Goal: Download file/media

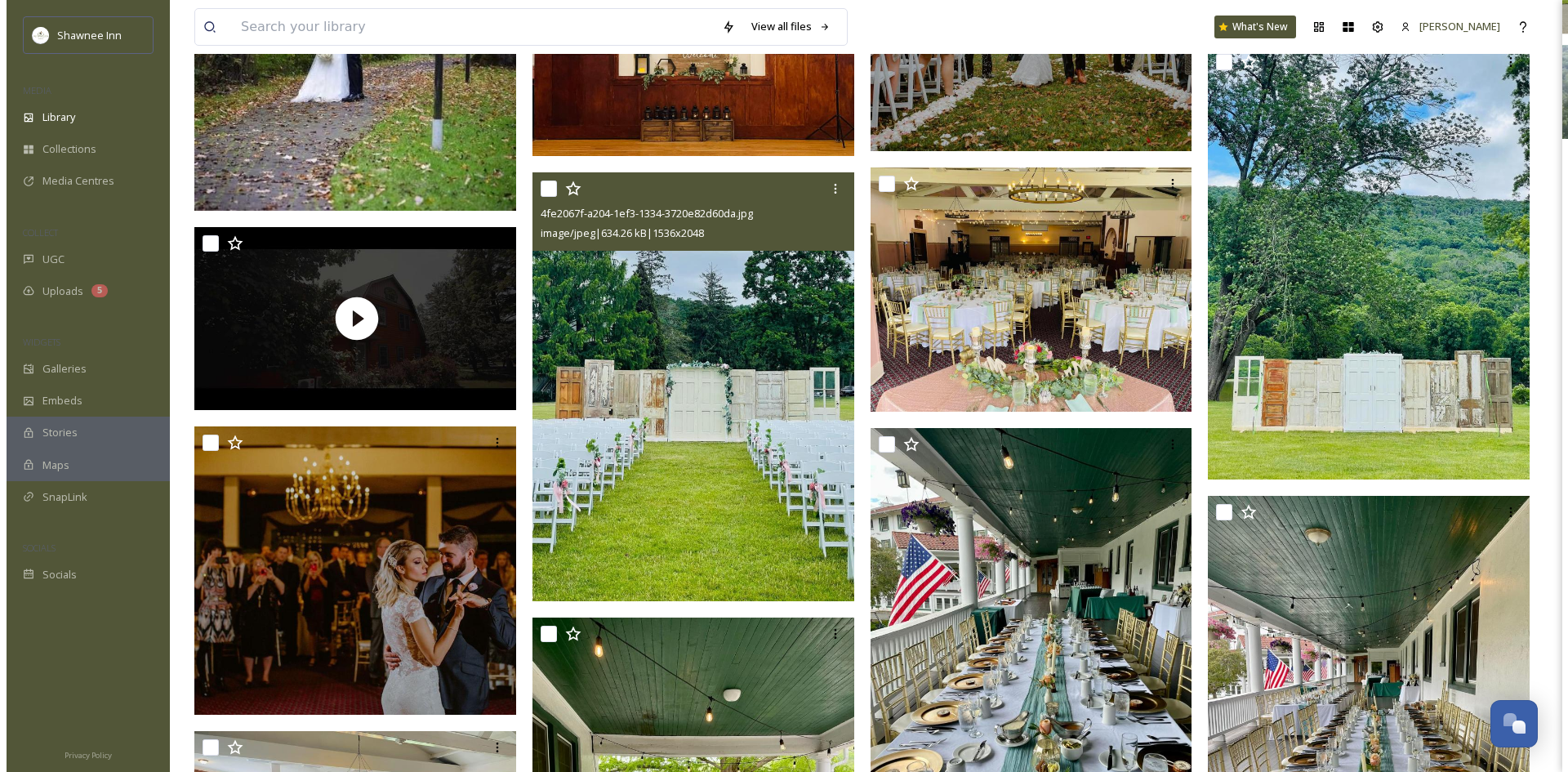
scroll to position [54101, 0]
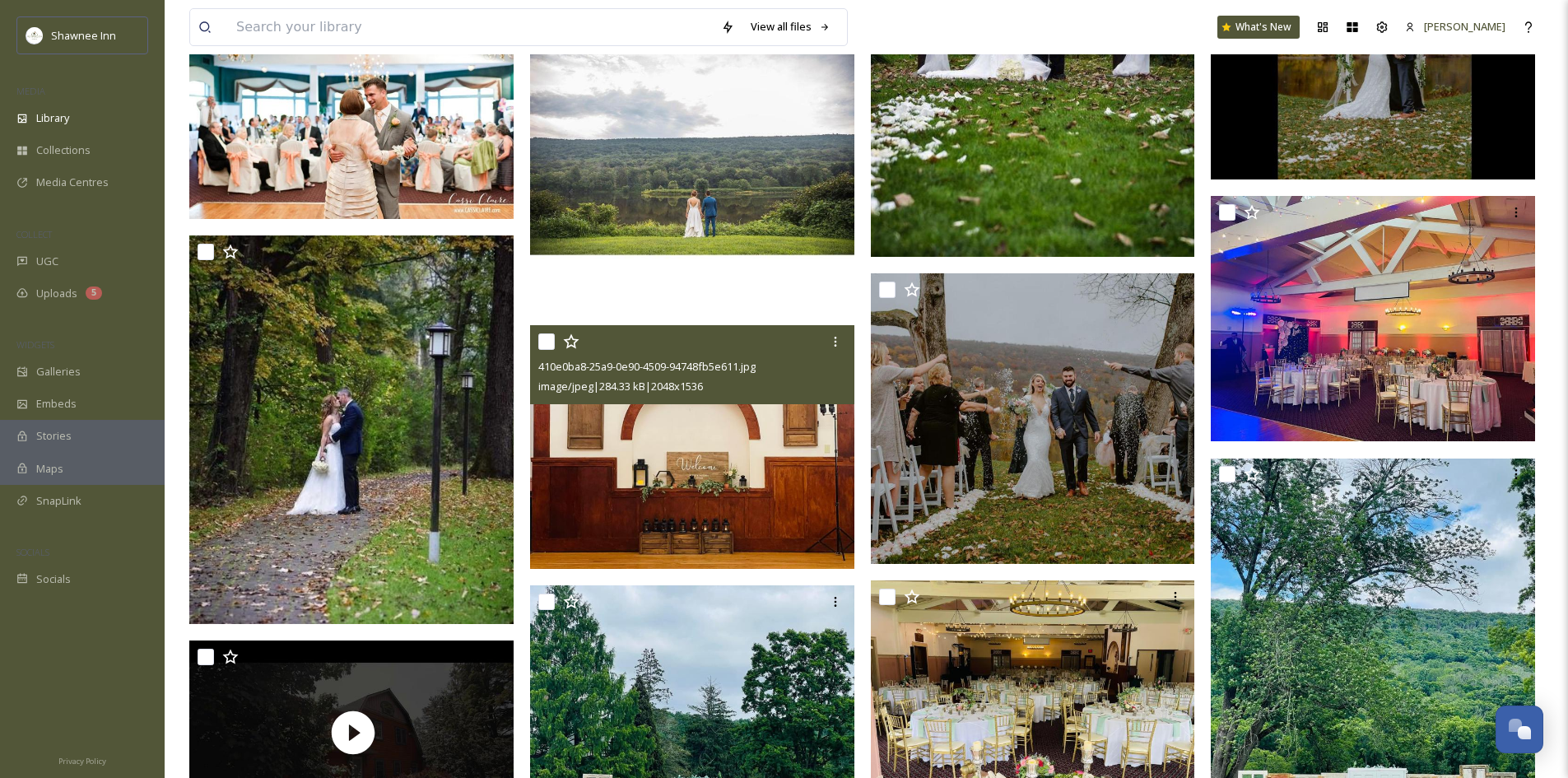
click at [757, 462] on img at bounding box center [692, 446] width 324 height 243
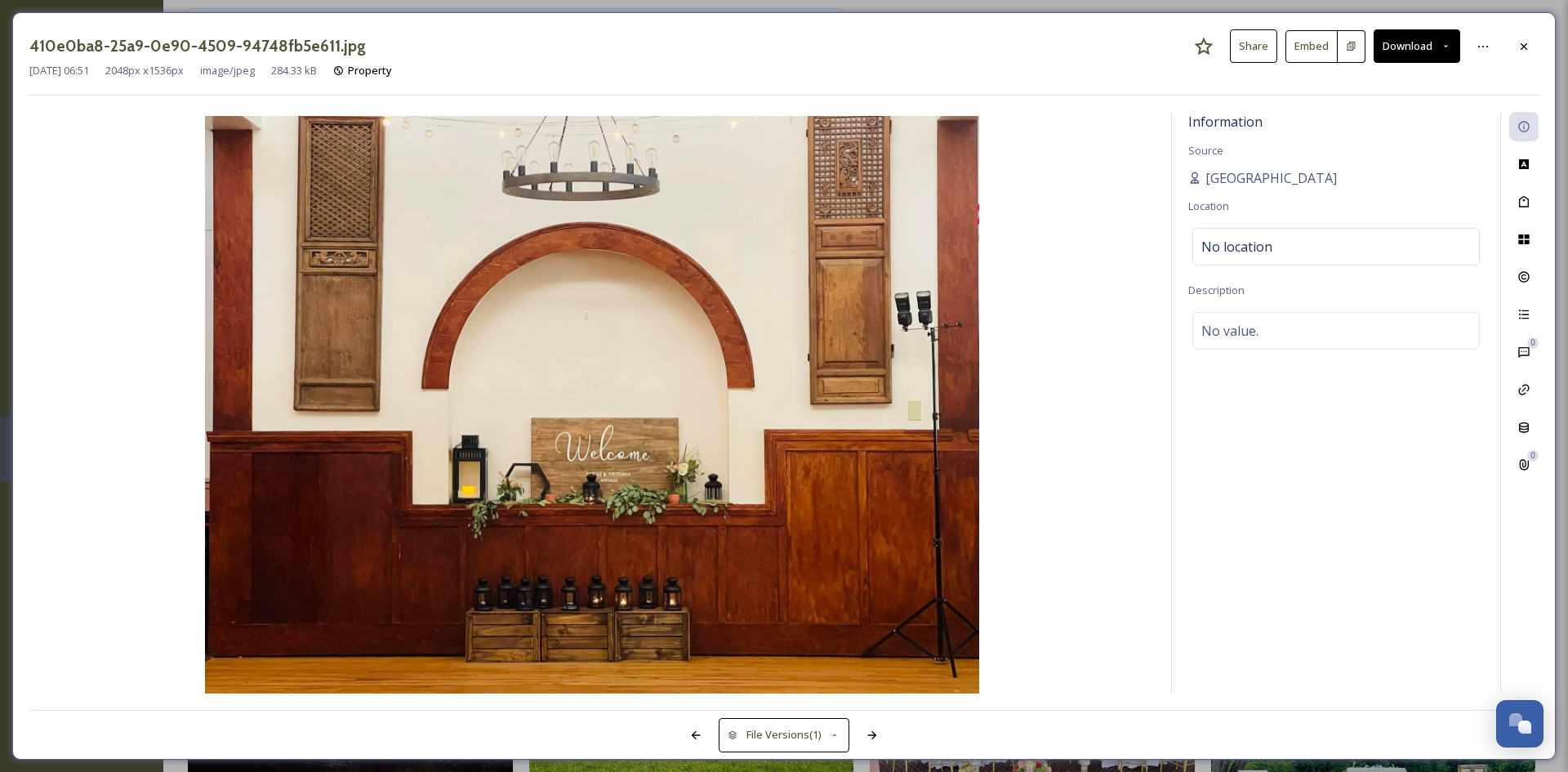
click at [1440, 46] on button "Download" at bounding box center [1416, 46] width 86 height 33
click at [1397, 94] on div "Download Original (2048 x 1536)" at bounding box center [1374, 83] width 171 height 31
click at [1521, 48] on icon at bounding box center [1523, 47] width 13 height 13
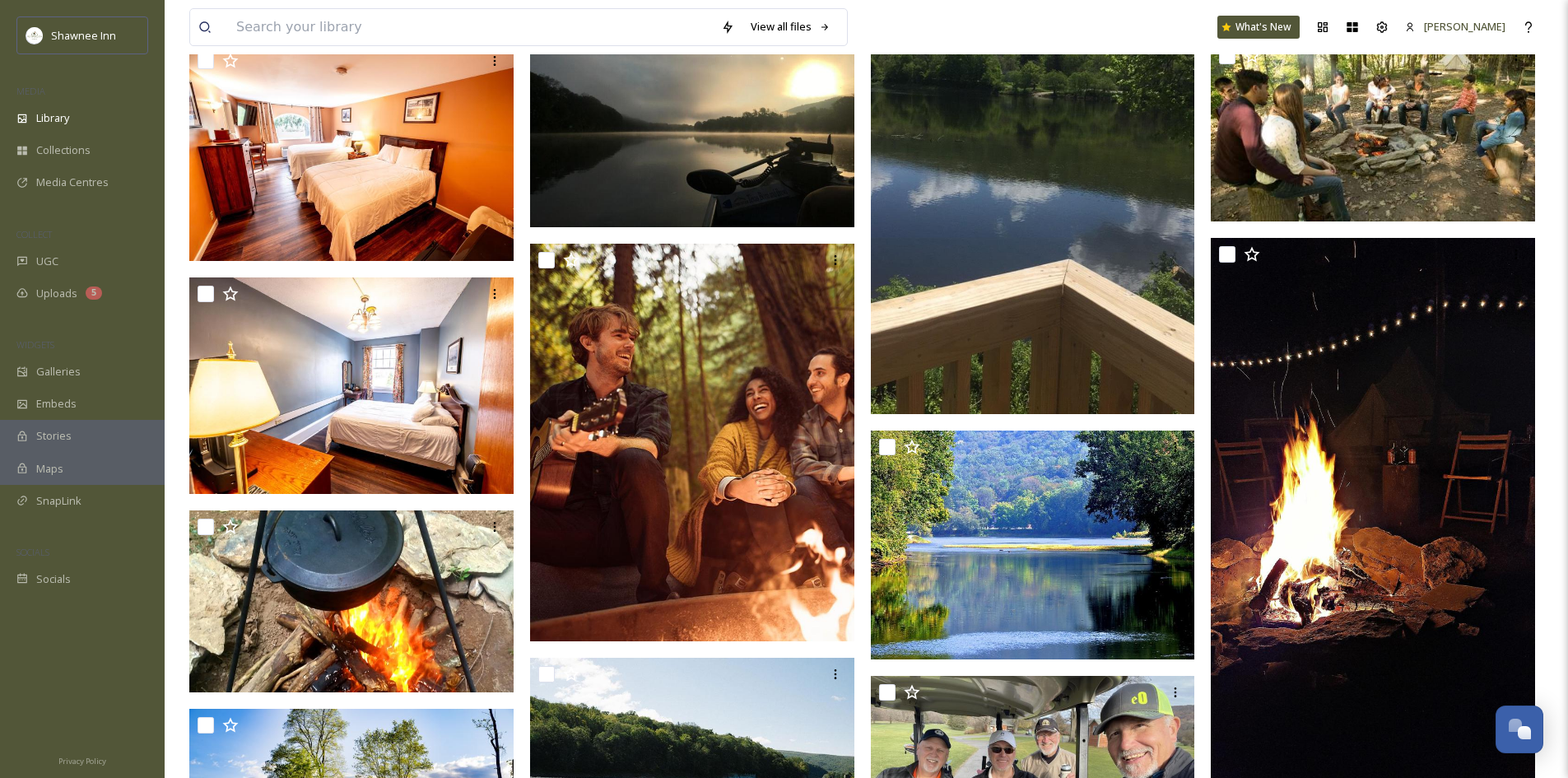
scroll to position [63783, 0]
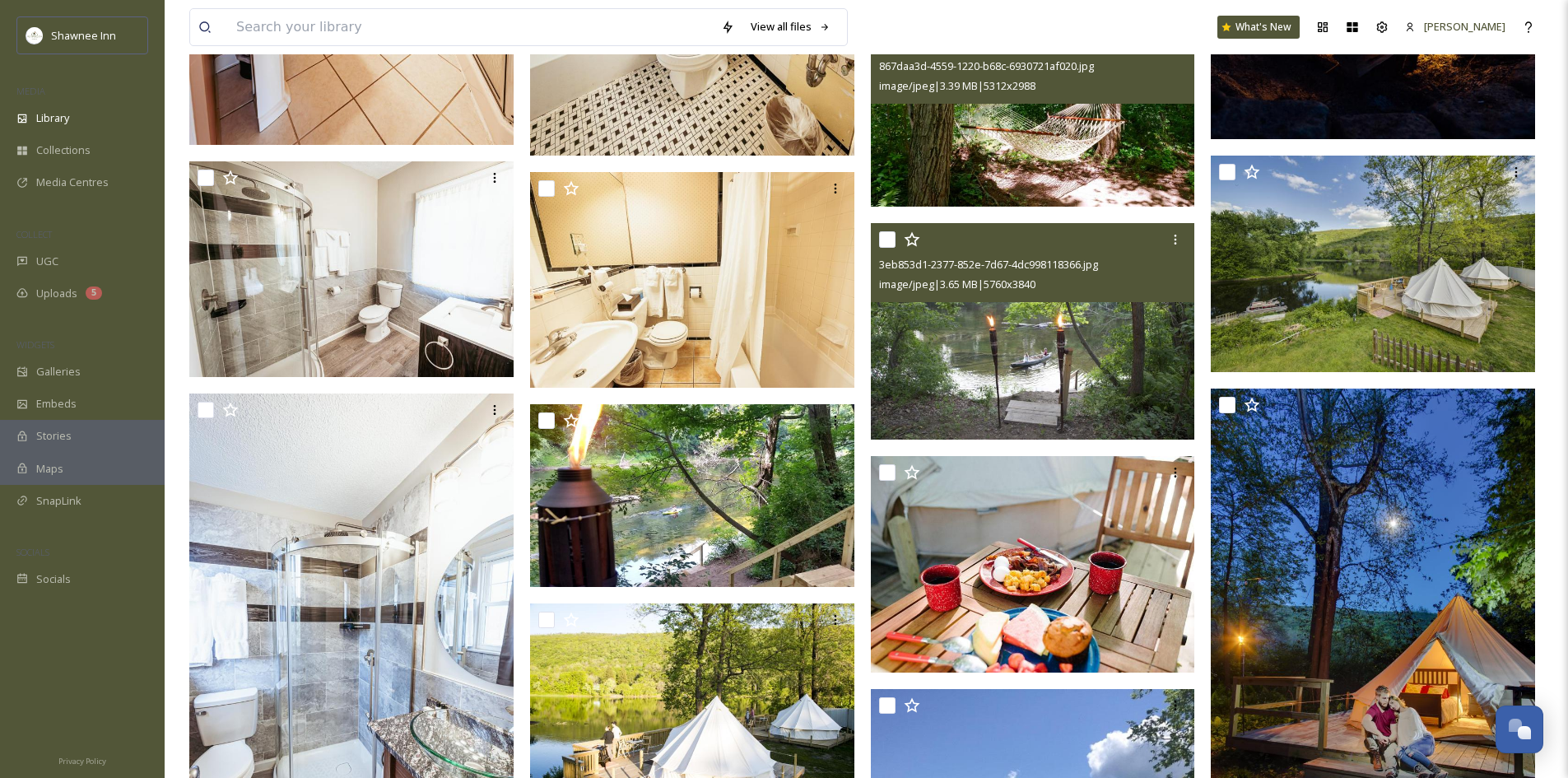
click at [1068, 351] on img at bounding box center [1032, 331] width 324 height 216
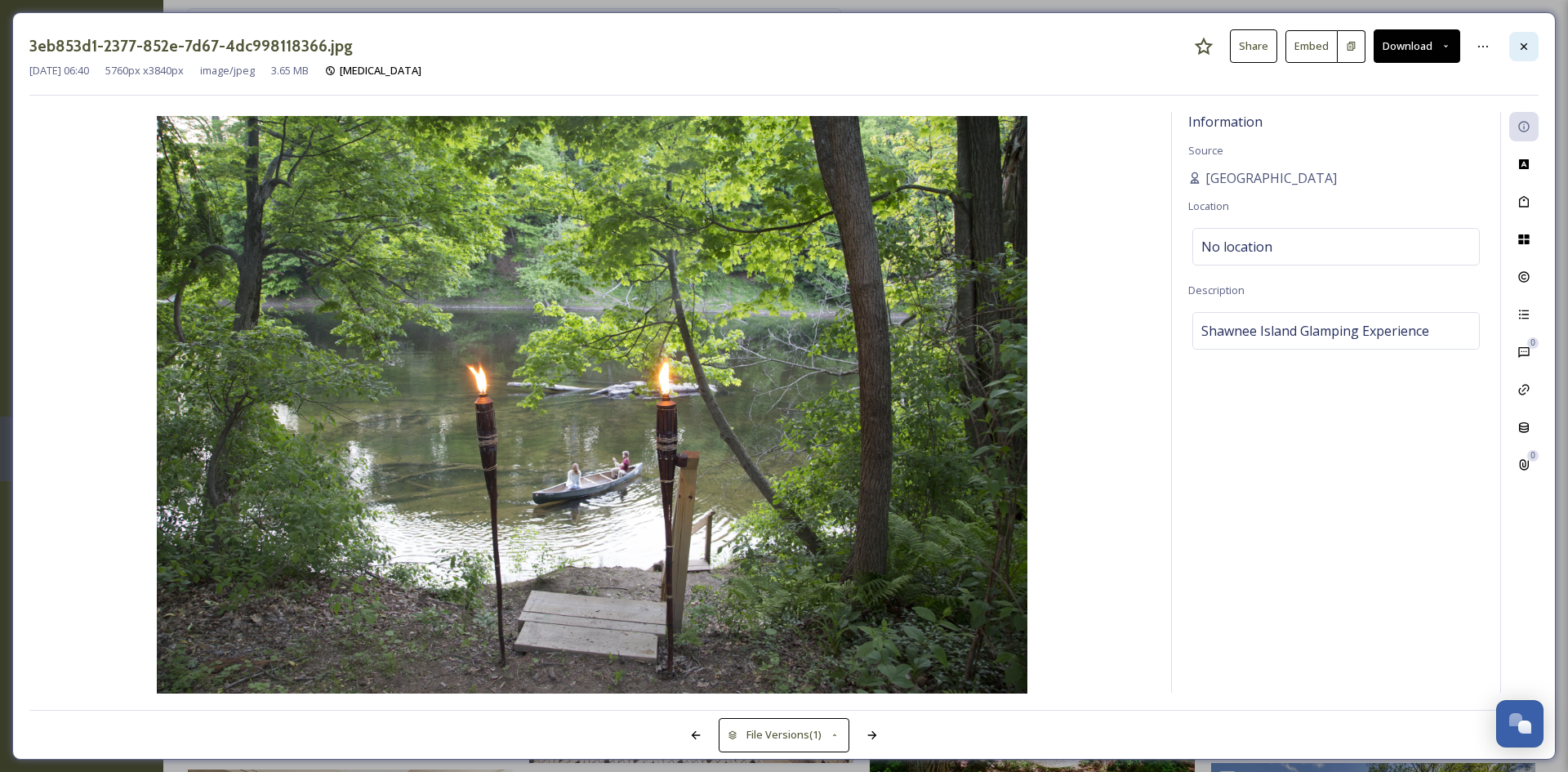
click at [1531, 49] on div at bounding box center [1523, 46] width 30 height 30
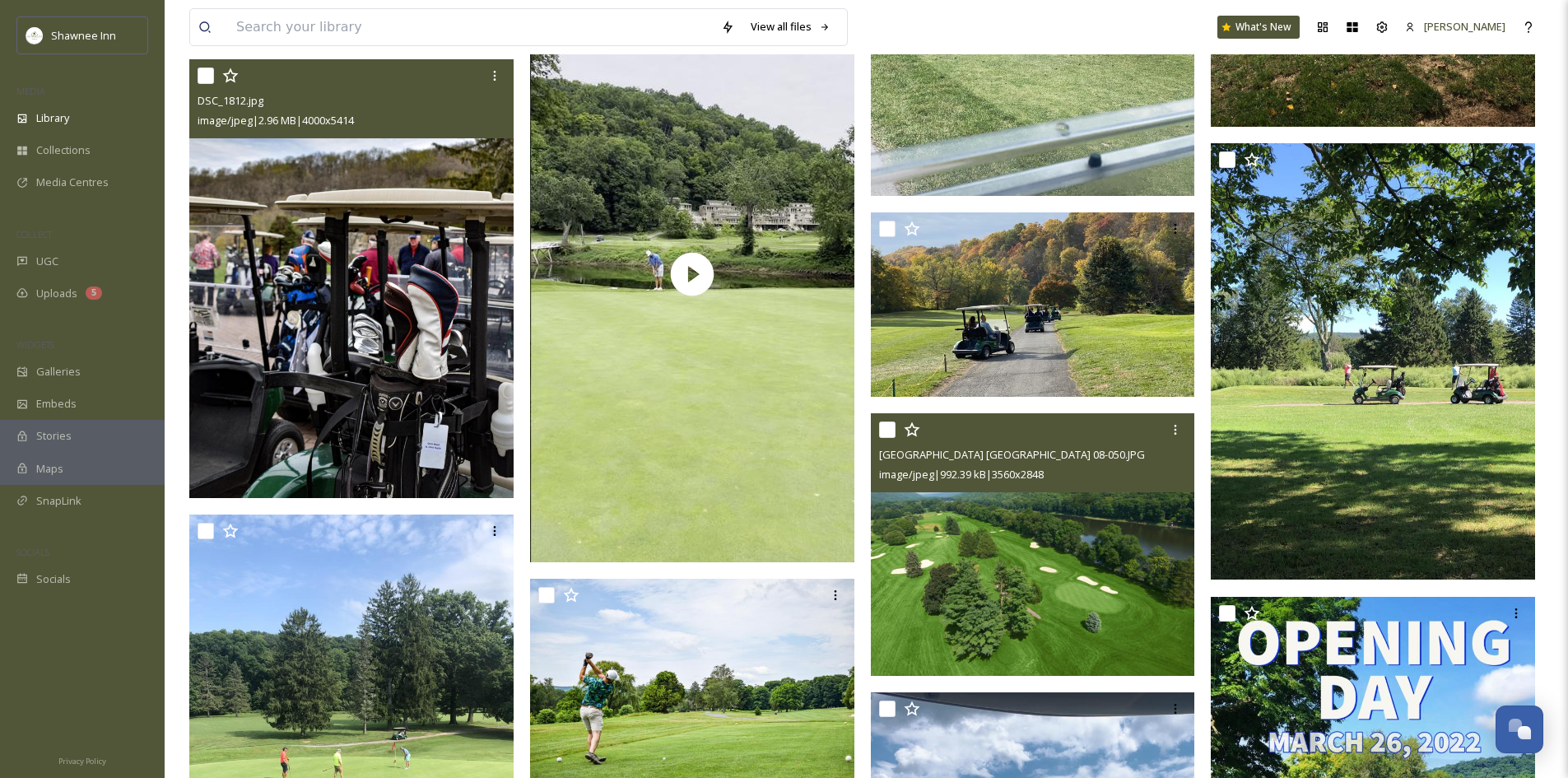
scroll to position [80326, 0]
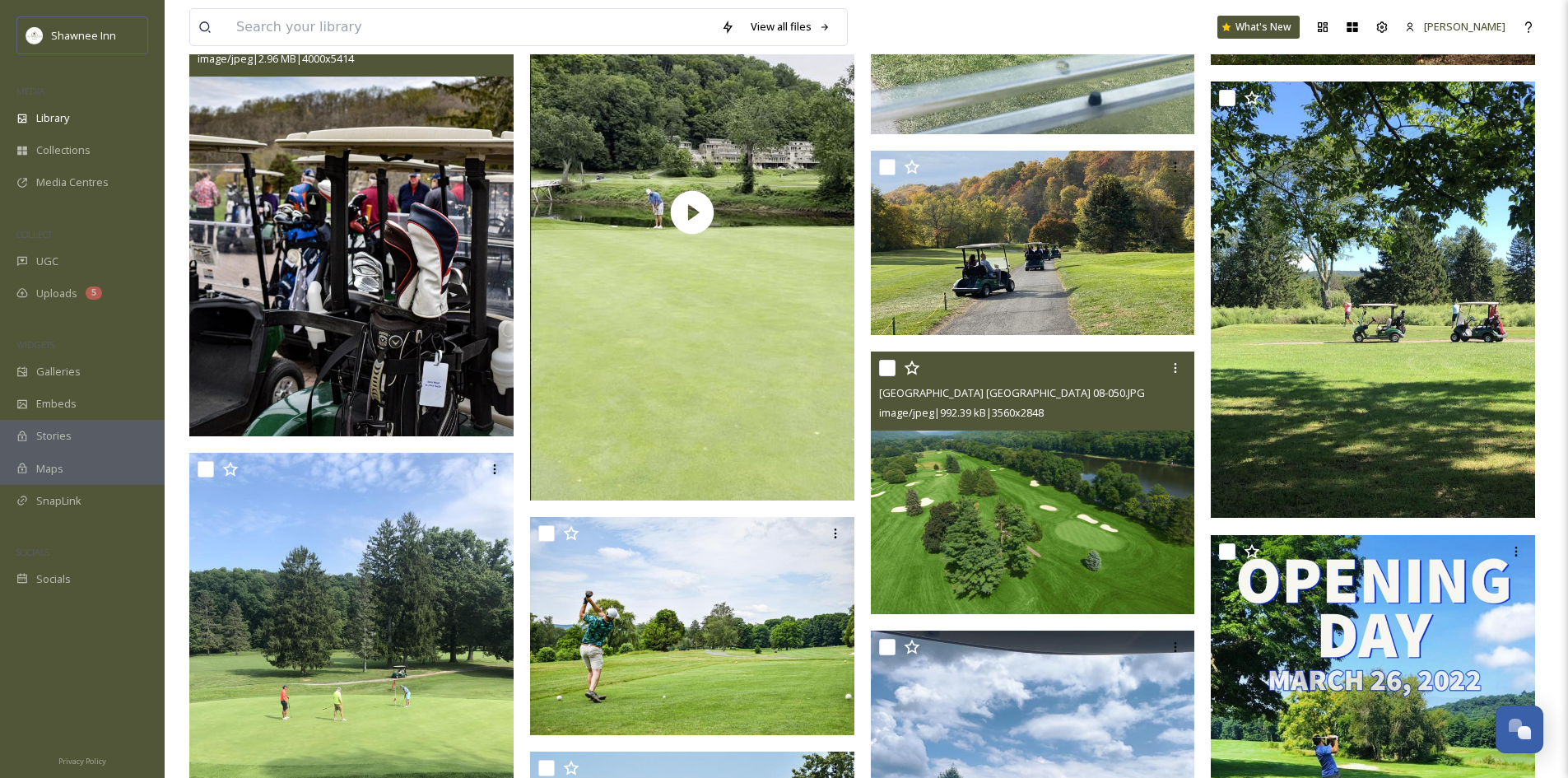
click at [442, 251] on img at bounding box center [351, 216] width 324 height 439
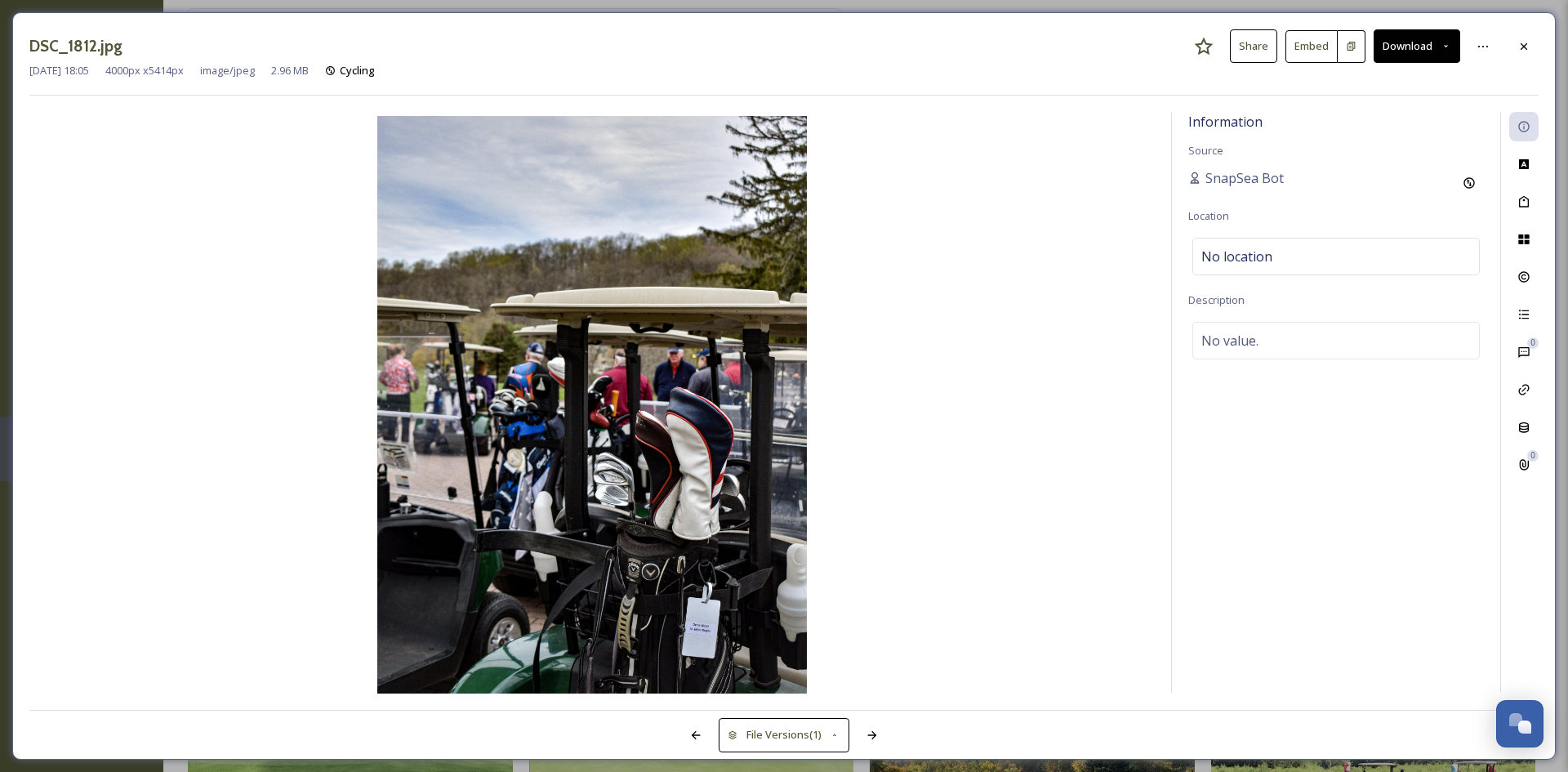
scroll to position [79260, 0]
click at [1513, 45] on div at bounding box center [1523, 46] width 30 height 30
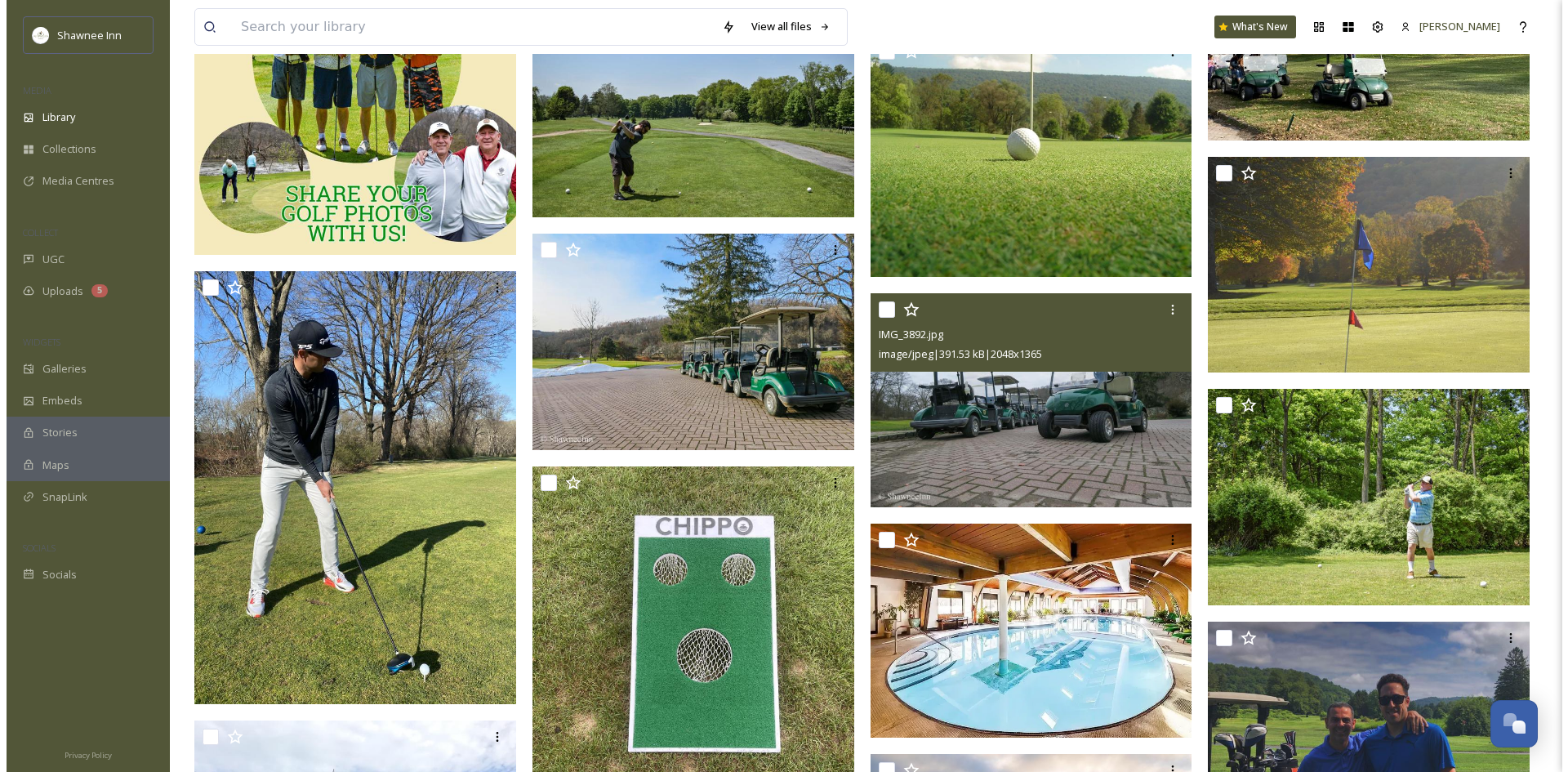
scroll to position [94084, 0]
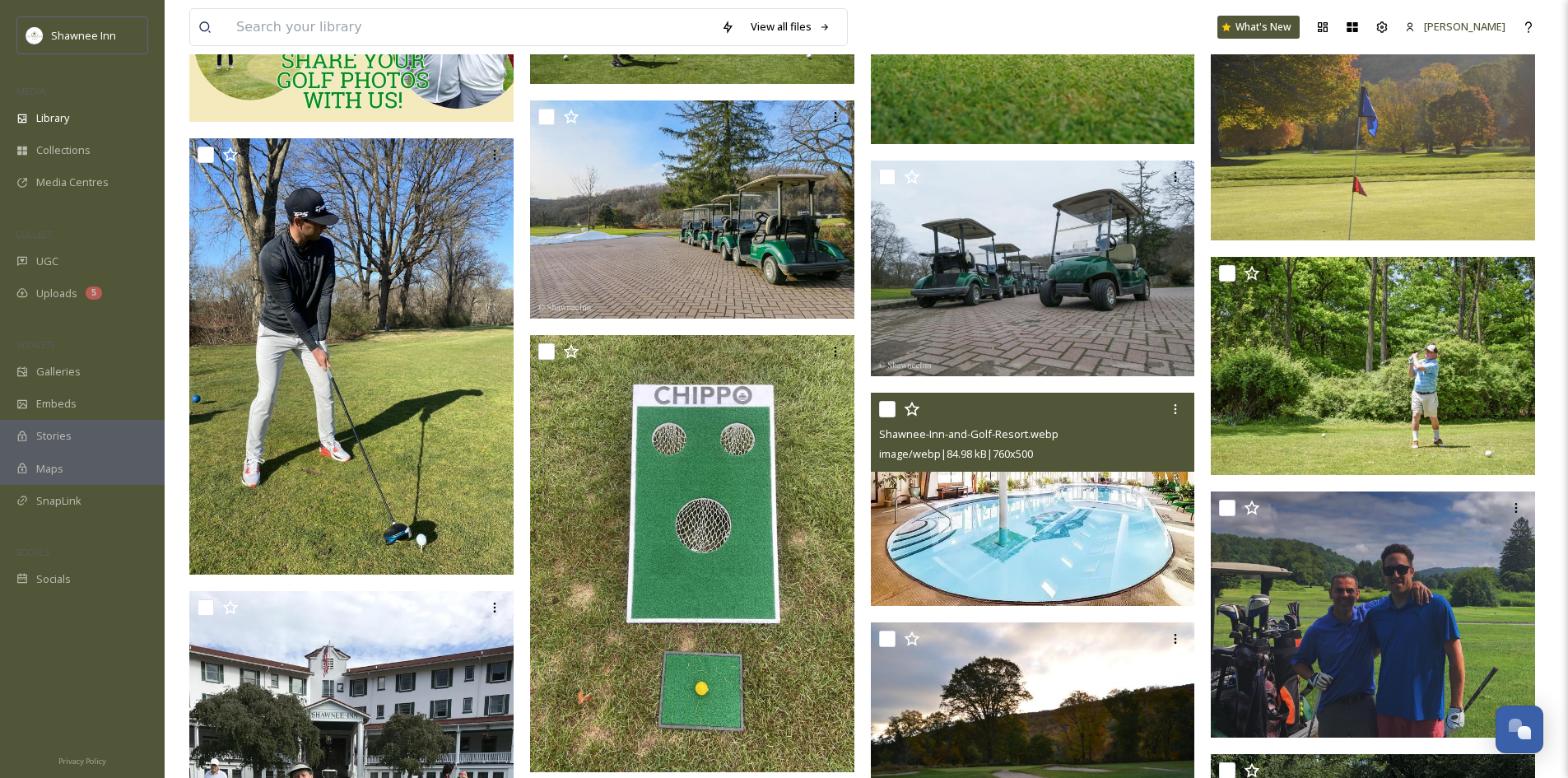
click at [1126, 494] on img at bounding box center [1032, 499] width 324 height 213
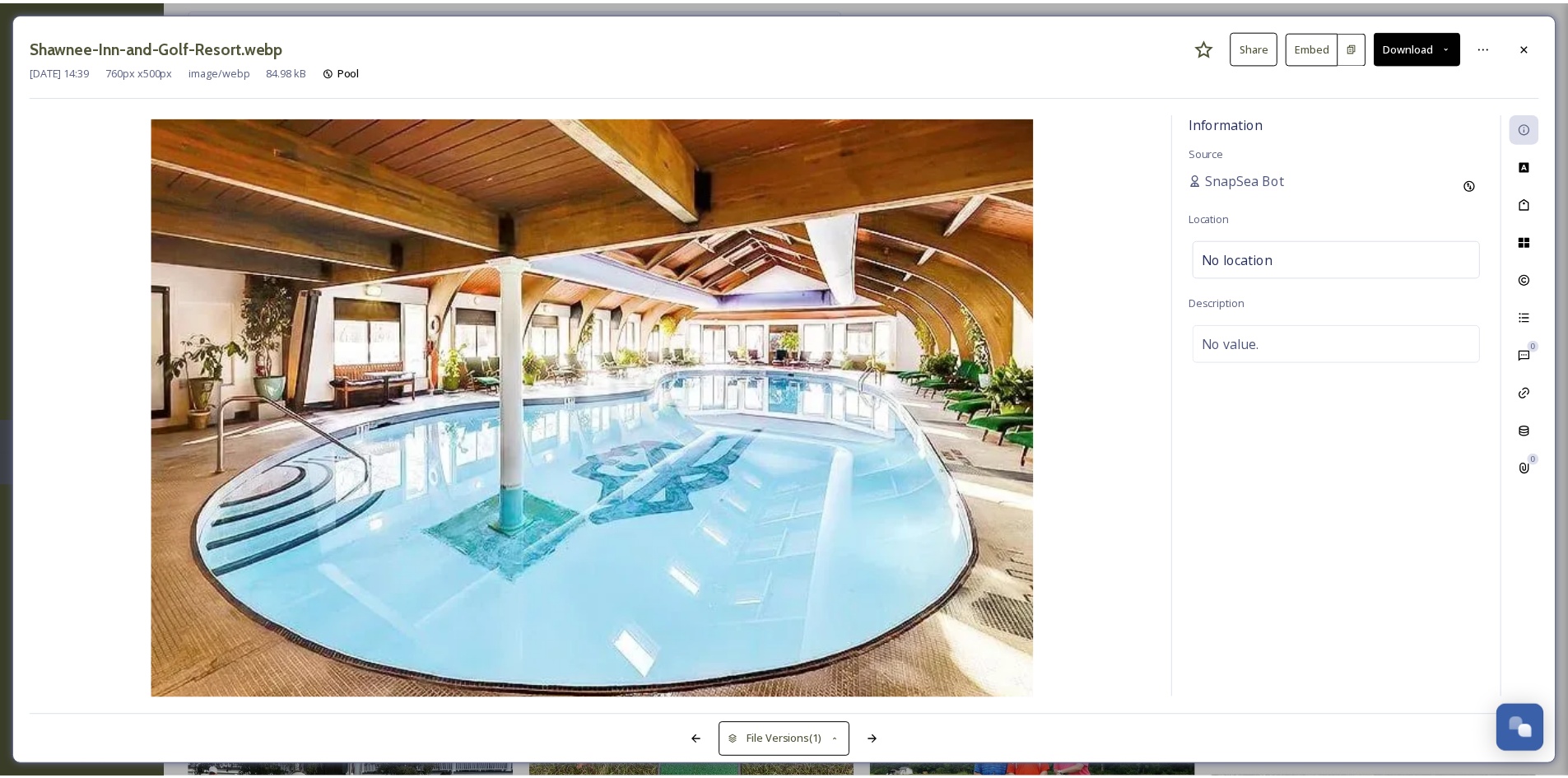
scroll to position [94827, 0]
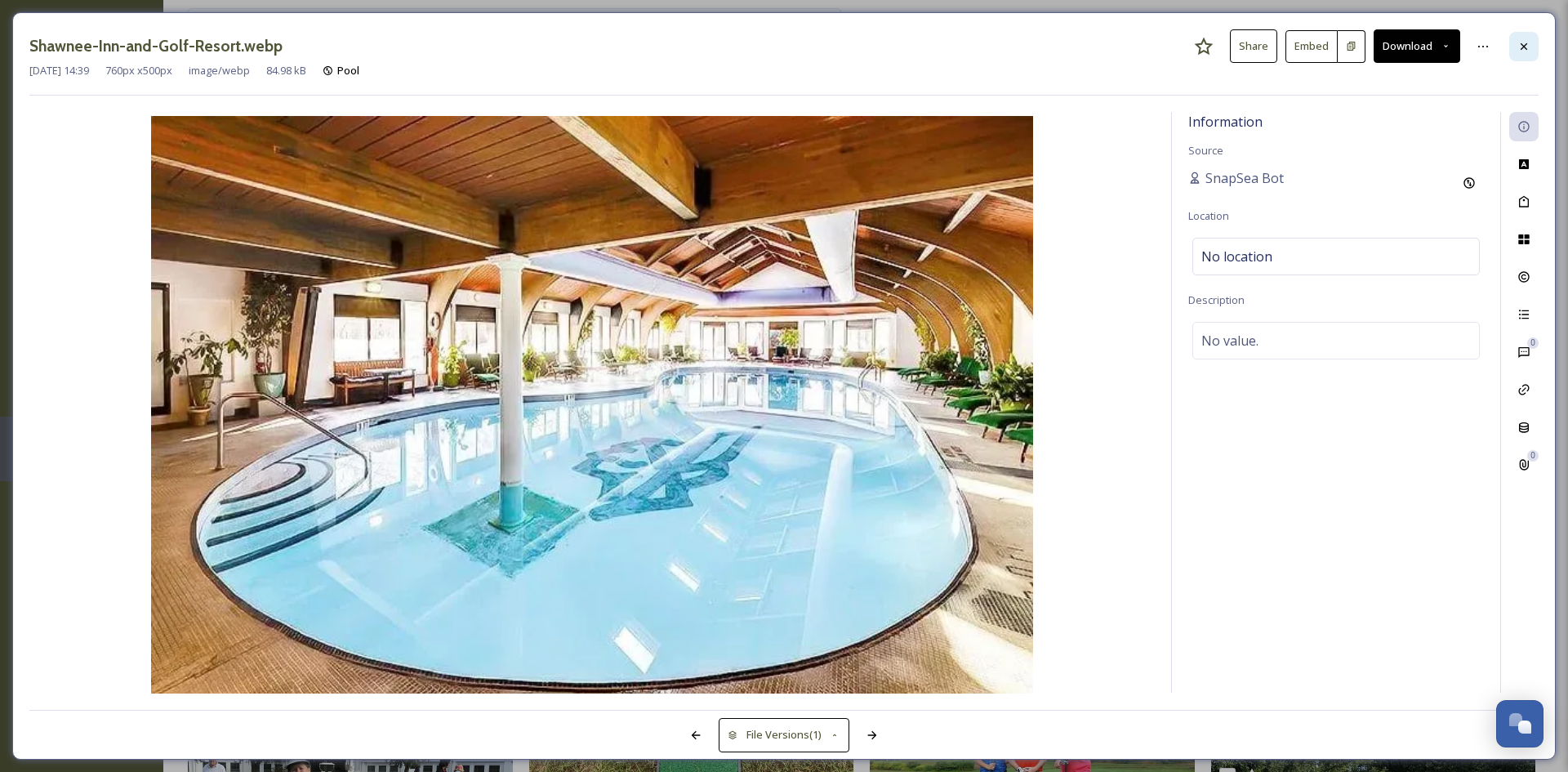
click at [1520, 45] on icon at bounding box center [1523, 47] width 13 height 13
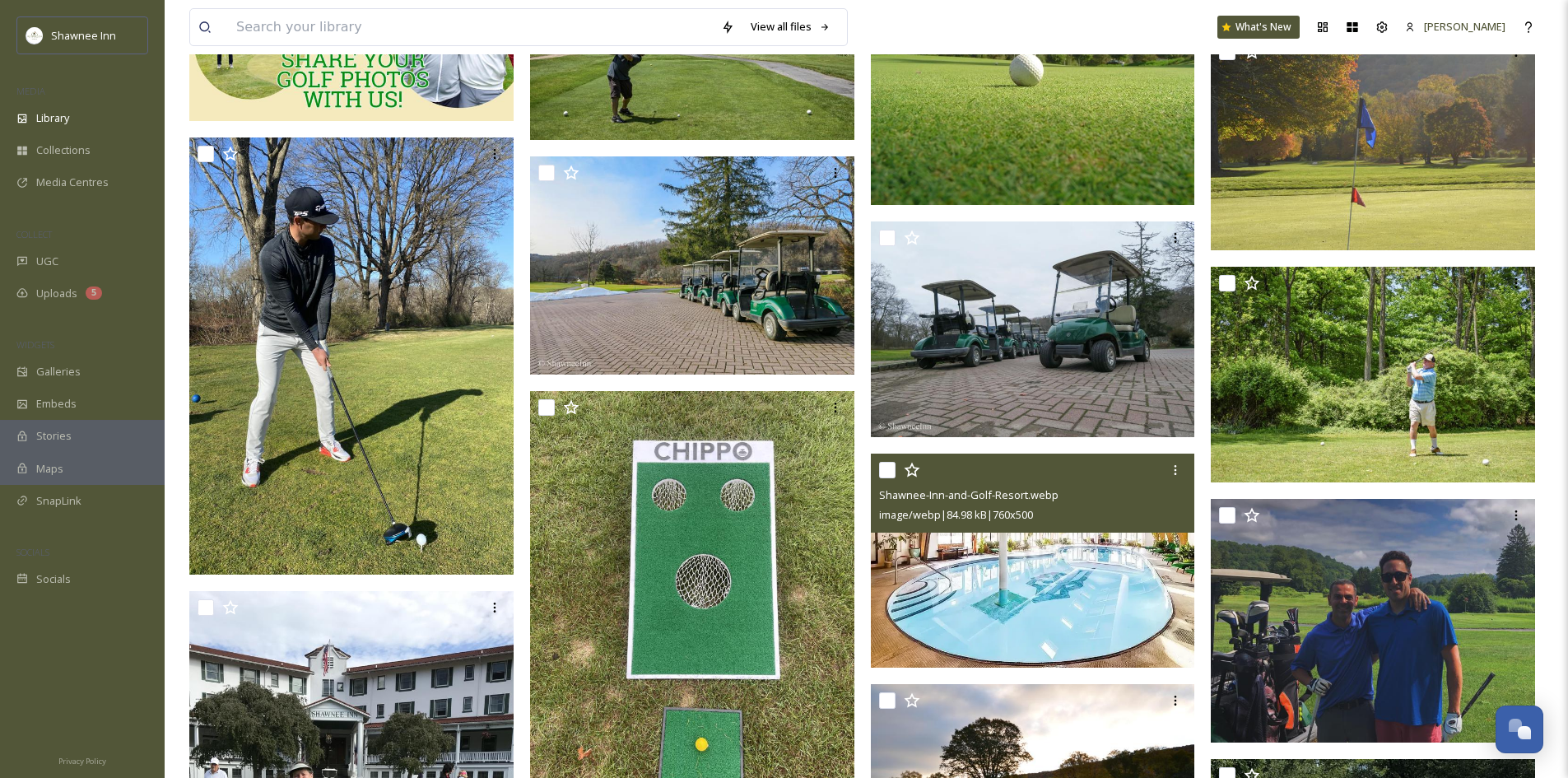
click at [1092, 614] on img at bounding box center [1032, 560] width 324 height 213
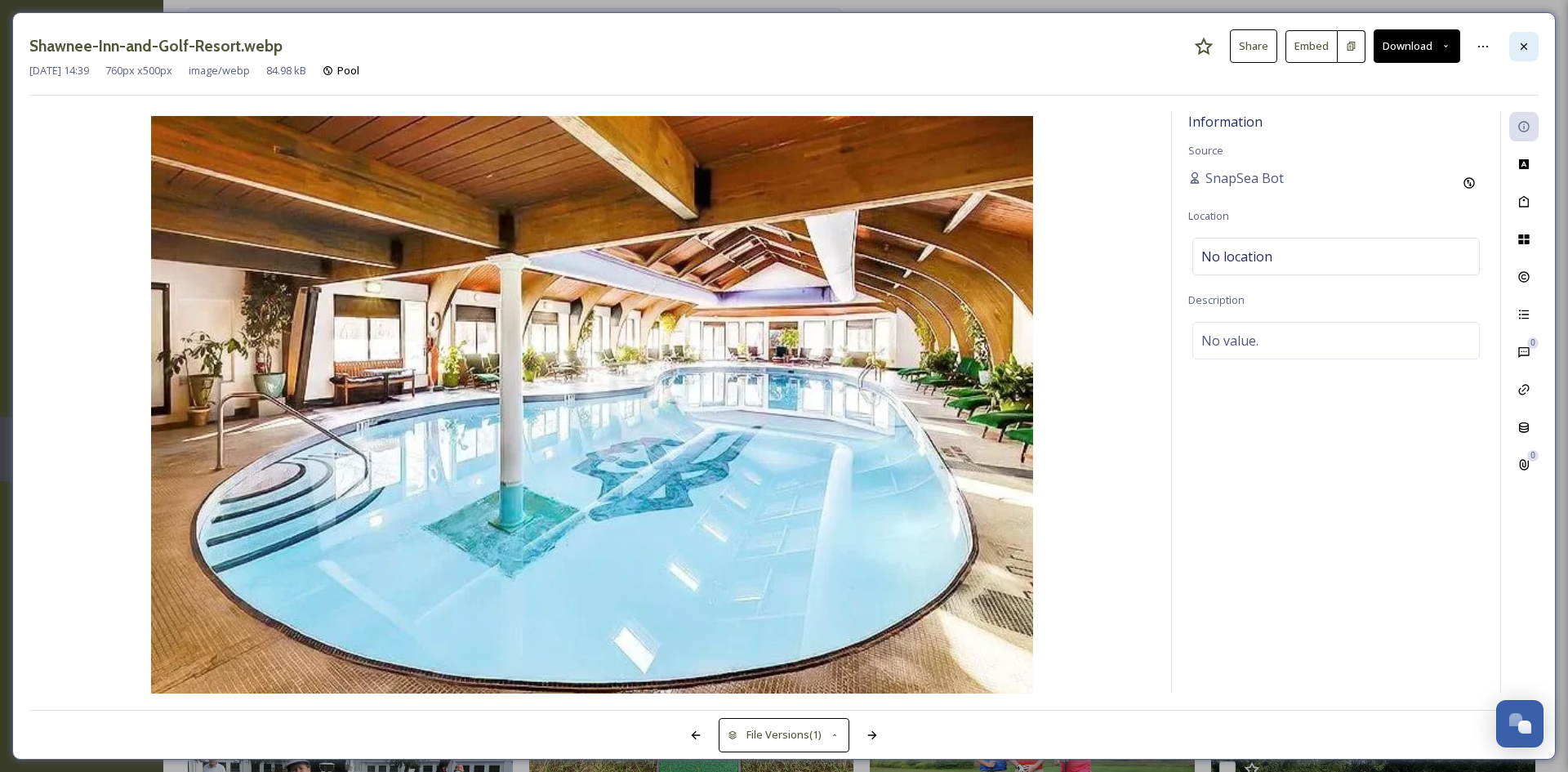
click at [1522, 42] on icon at bounding box center [1523, 47] width 13 height 13
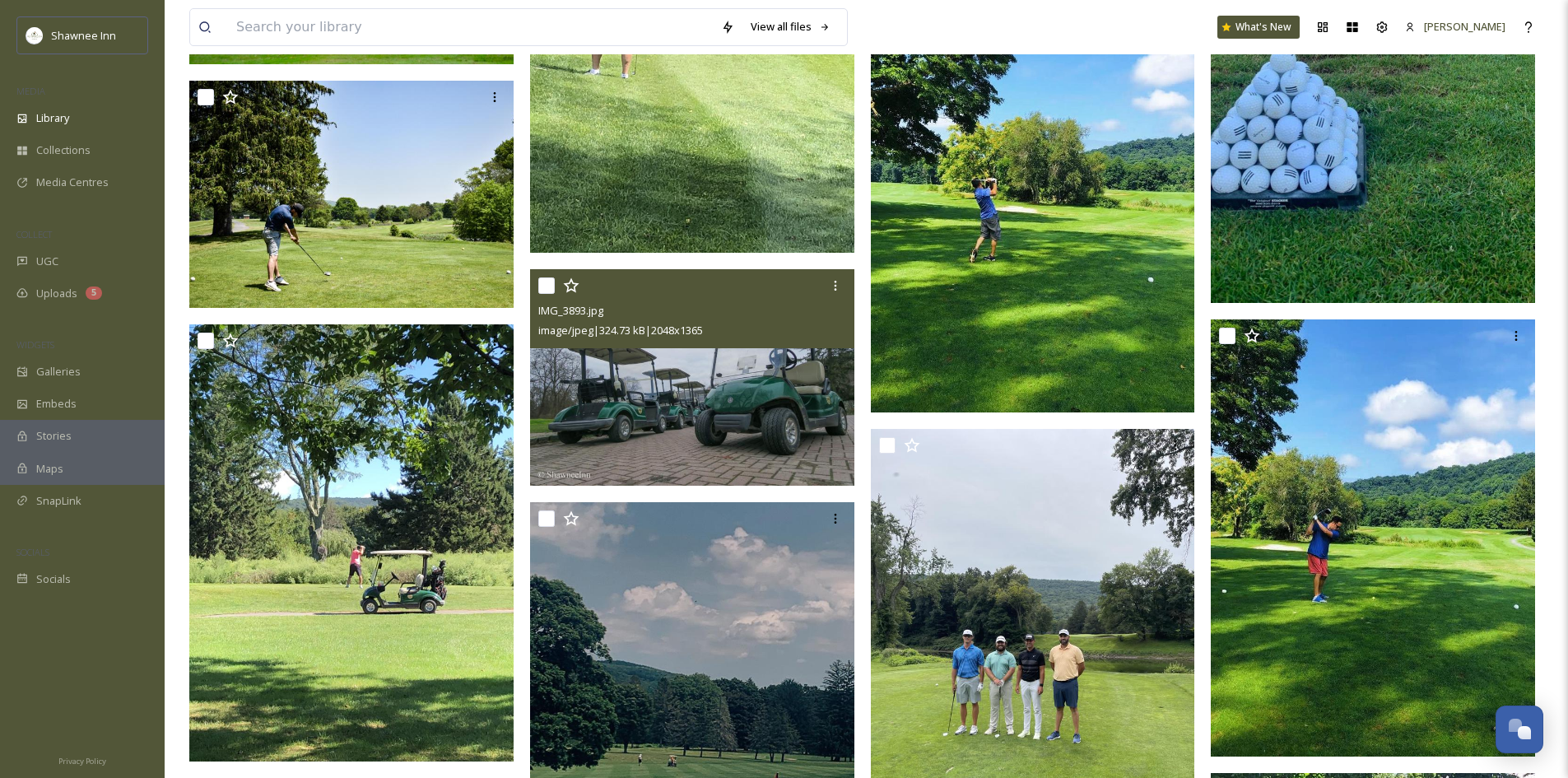
scroll to position [96473, 0]
